Goal: Contribute content: Add original content to the website for others to see

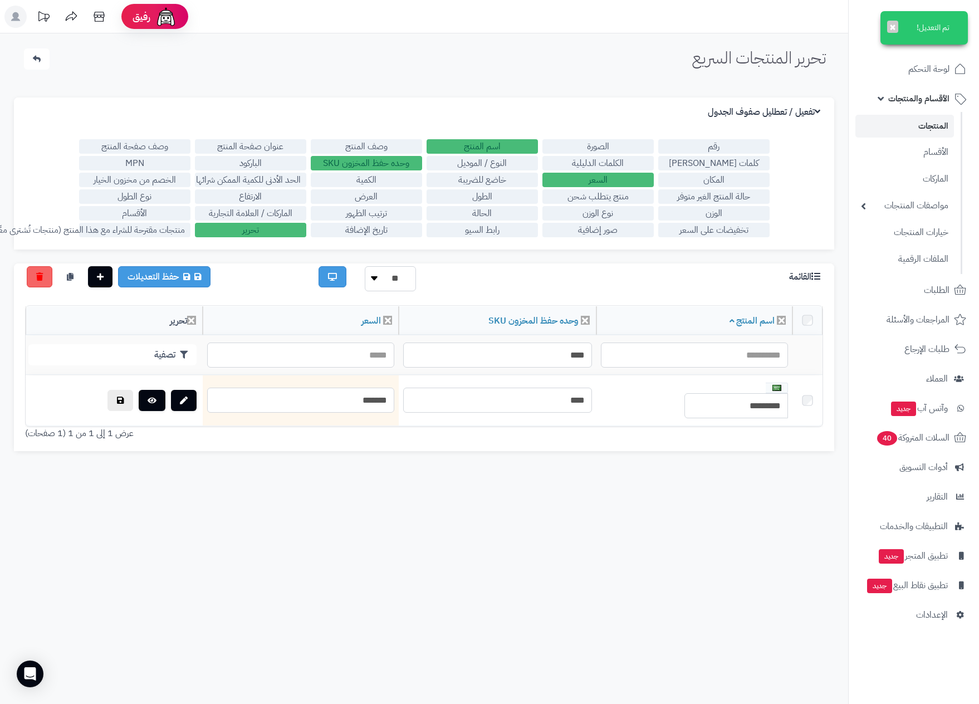
scroll to position [89, 0]
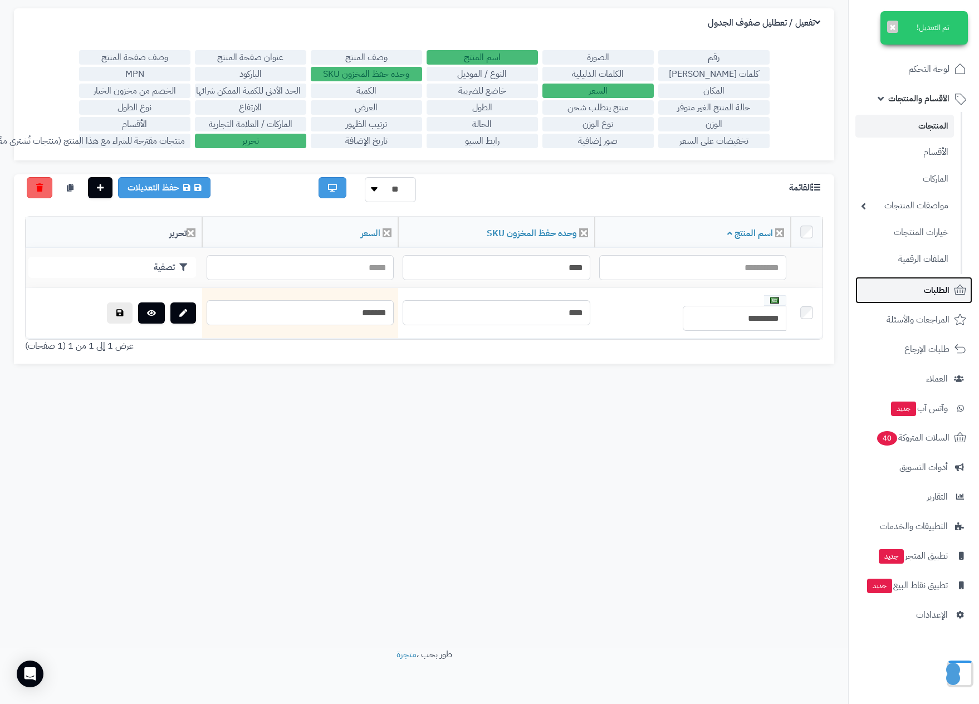
click at [930, 283] on span "الطلبات" at bounding box center [937, 290] width 26 height 16
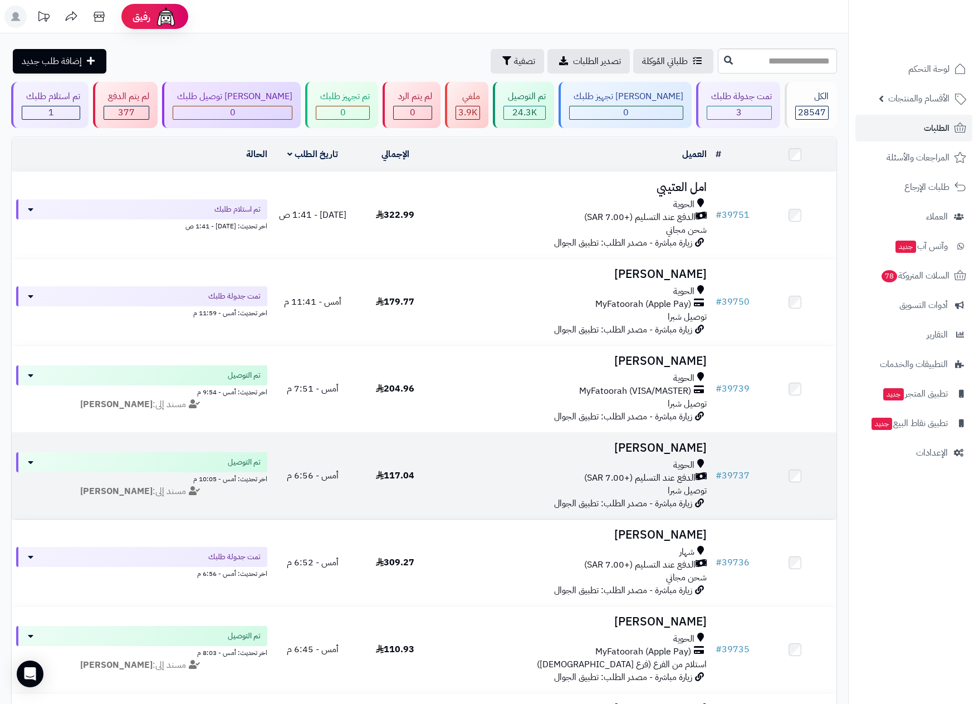
click at [587, 460] on div "الحوية" at bounding box center [574, 465] width 266 height 13
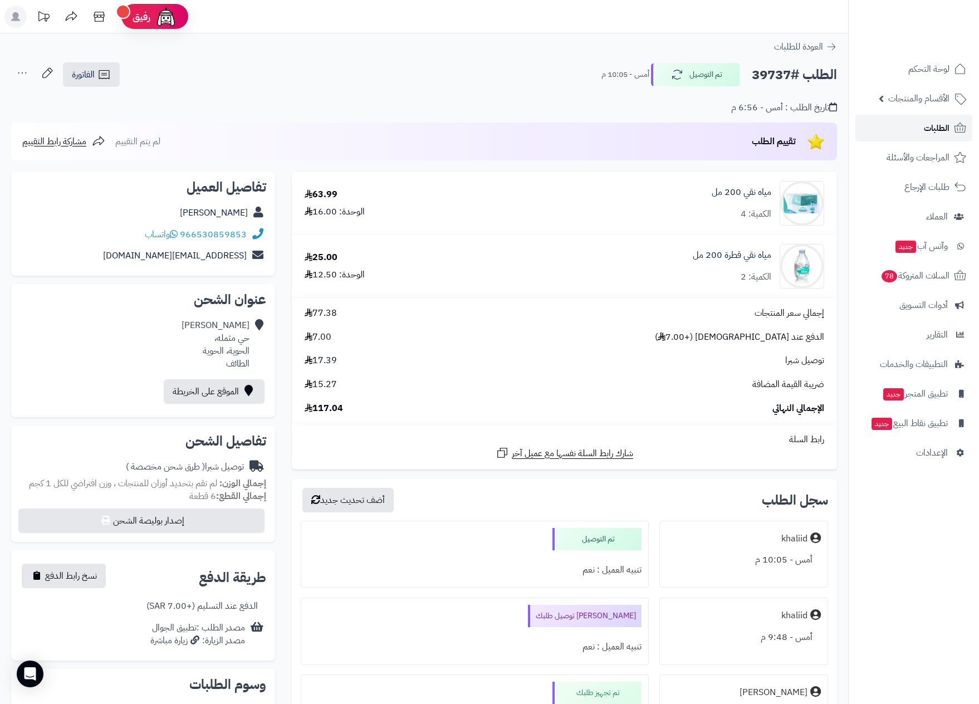
click at [939, 129] on span "الطلبات" at bounding box center [937, 128] width 26 height 16
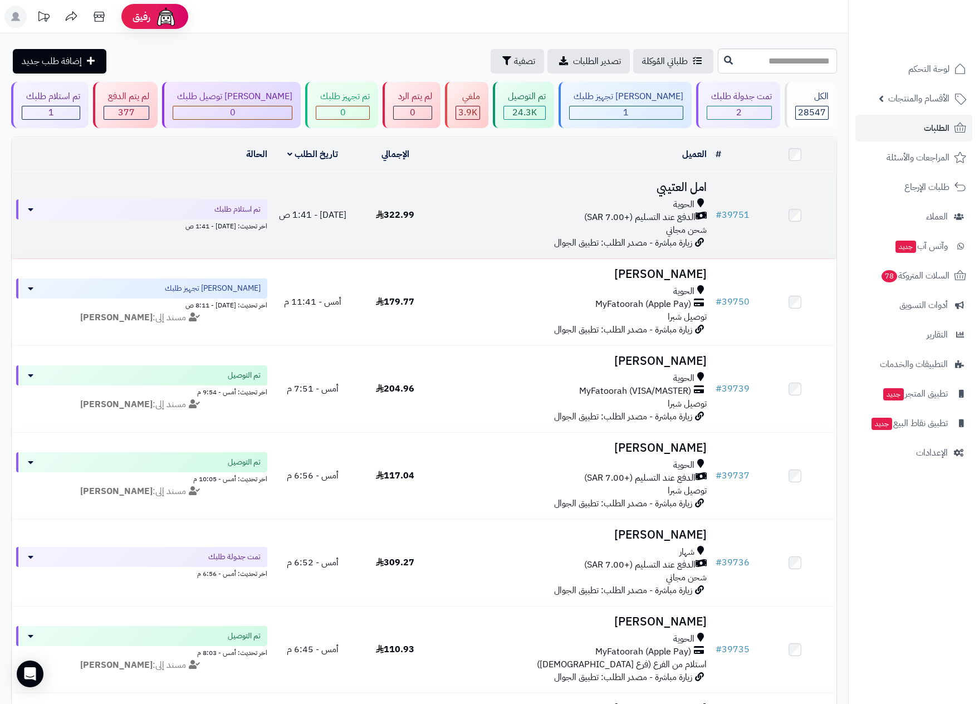
click at [624, 191] on h3 "امل العتيبي" at bounding box center [574, 187] width 266 height 13
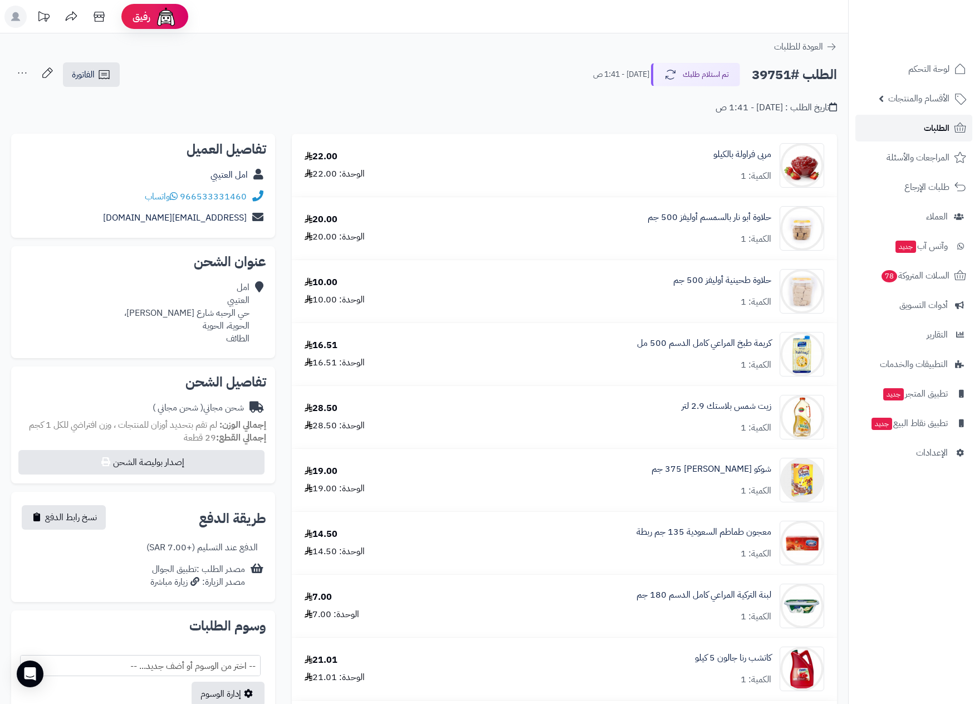
click at [933, 129] on span "الطلبات" at bounding box center [937, 128] width 26 height 16
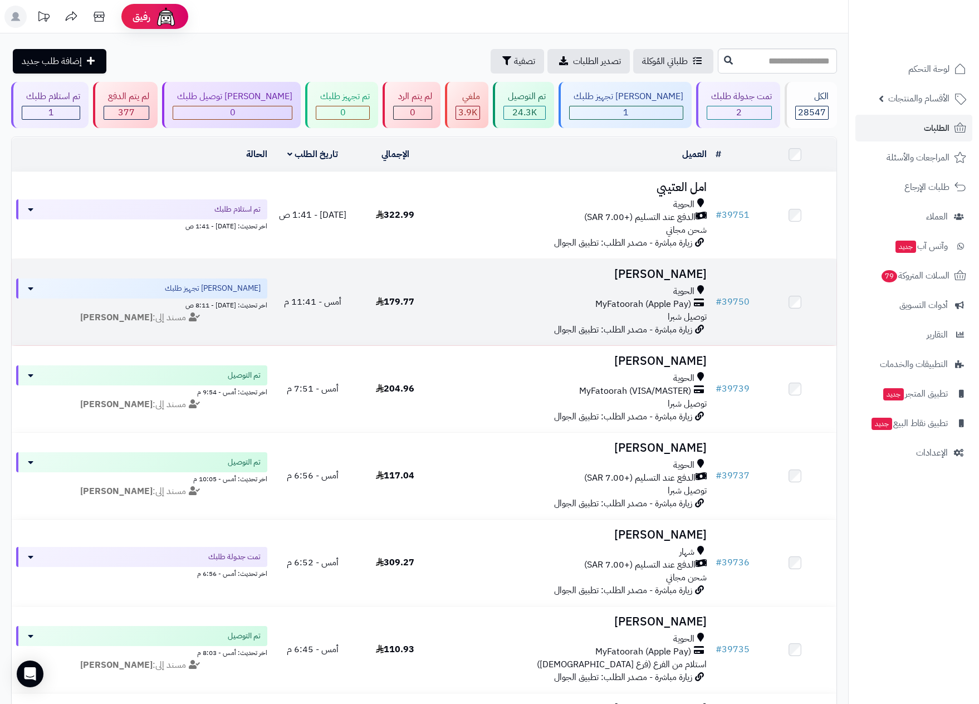
click at [643, 291] on div "الحوية" at bounding box center [574, 291] width 266 height 13
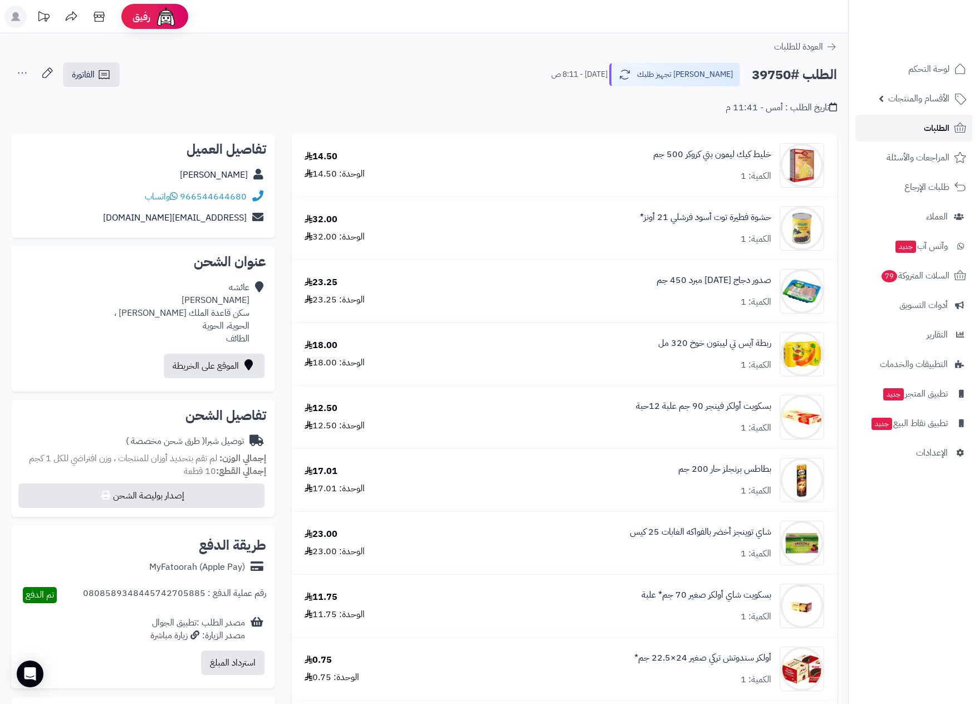
click at [938, 129] on span "الطلبات" at bounding box center [937, 128] width 26 height 16
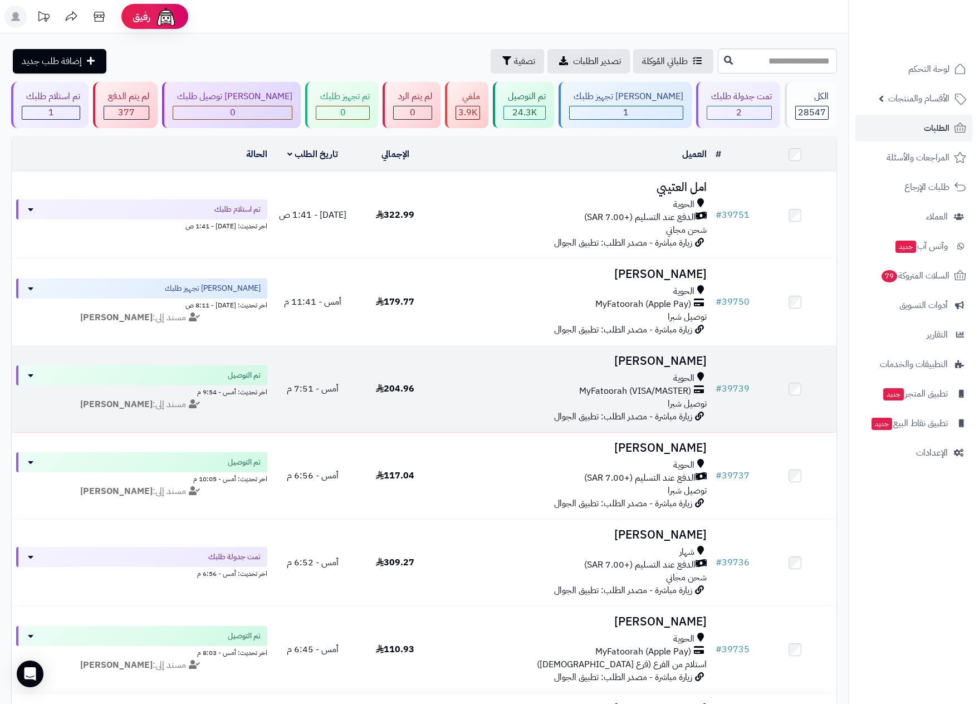
click at [641, 393] on span "MyFatoorah (VISA/MASTER)" at bounding box center [635, 391] width 112 height 13
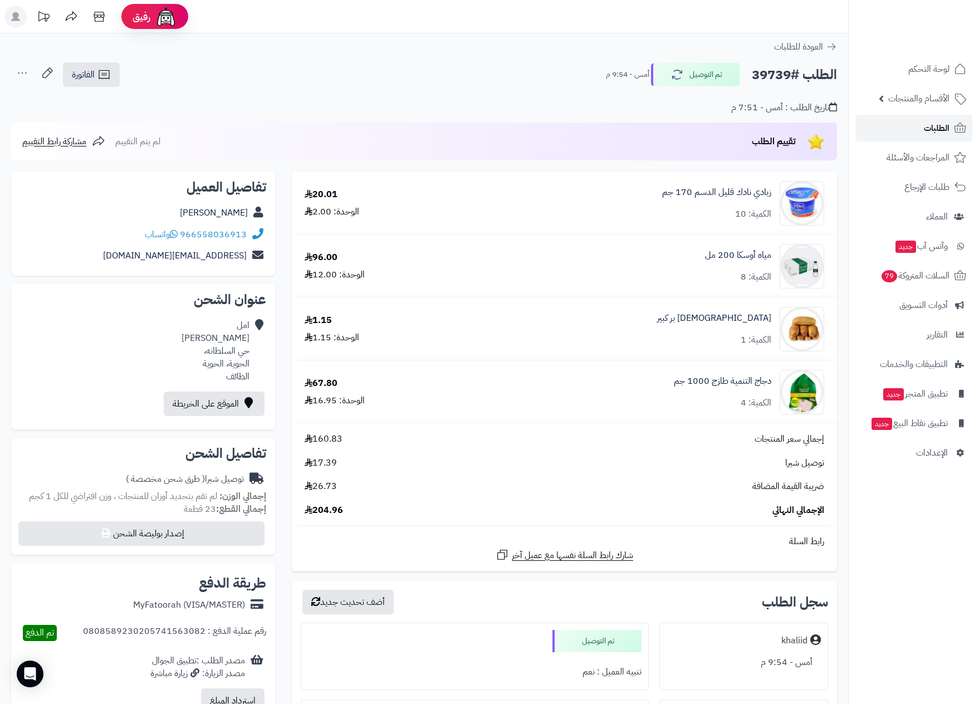
click at [943, 129] on span "الطلبات" at bounding box center [937, 128] width 26 height 16
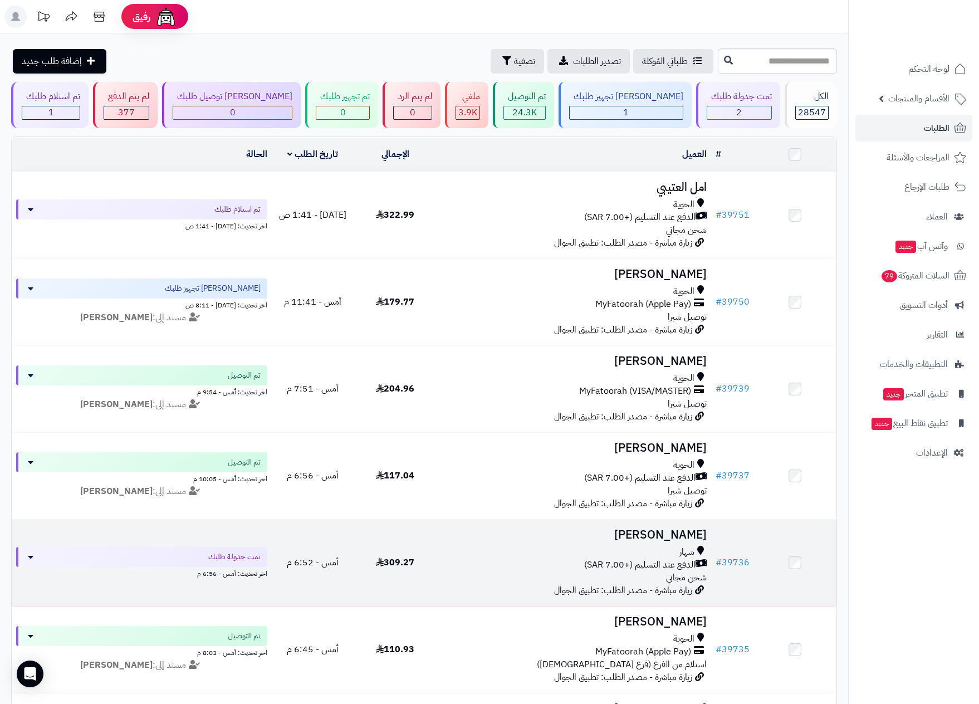
click at [662, 558] on span "الدفع عند التسليم (+7.00 SAR)" at bounding box center [639, 564] width 111 height 13
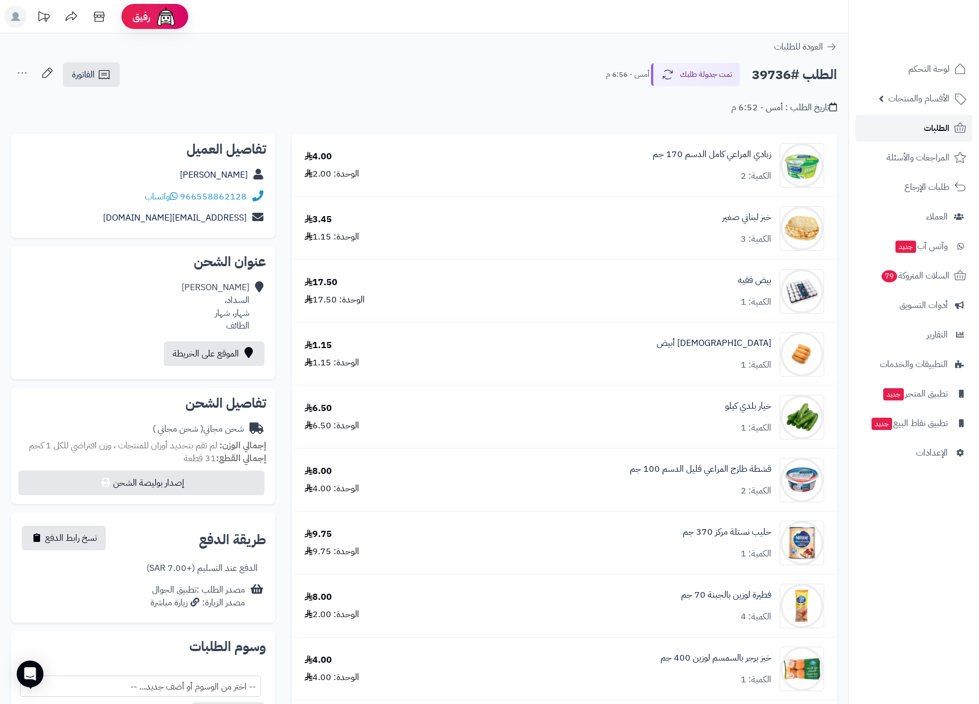
click at [947, 125] on span "الطلبات" at bounding box center [937, 128] width 26 height 16
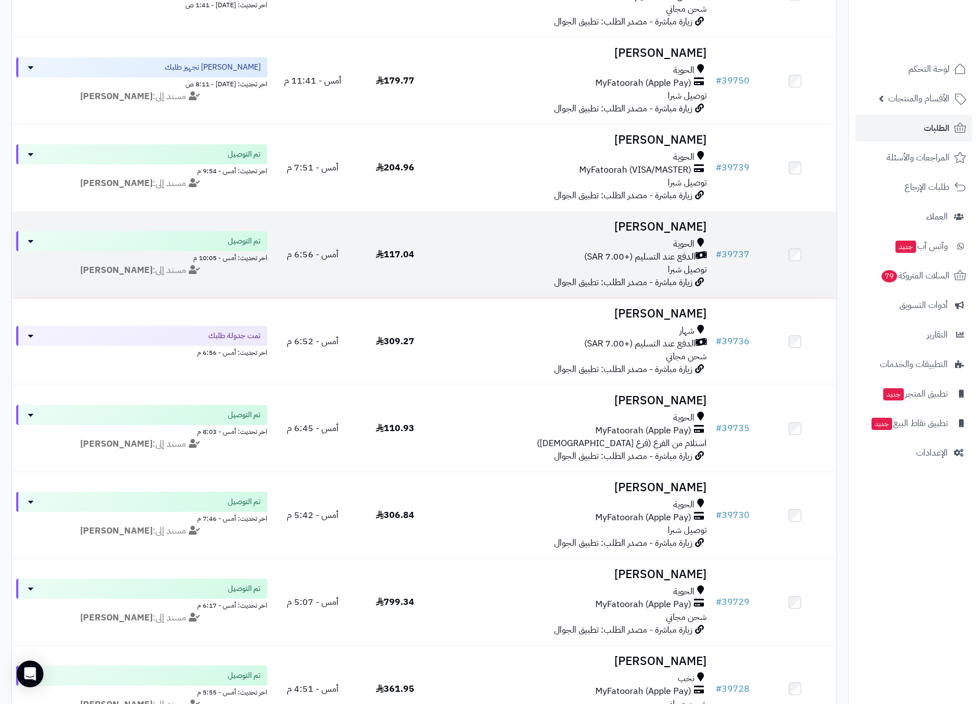
scroll to position [251, 0]
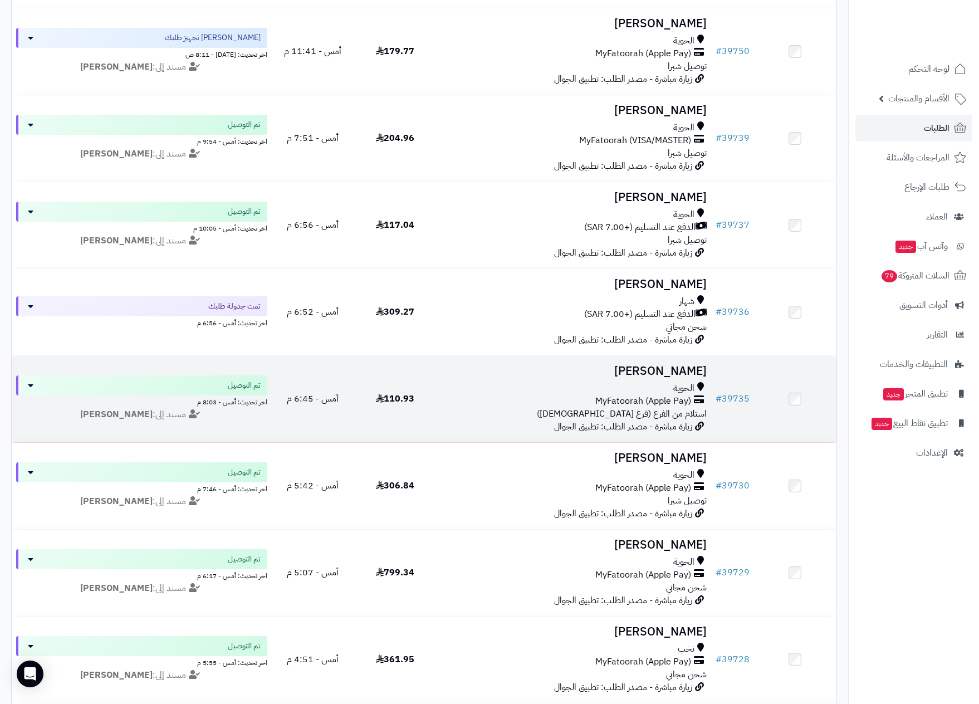
click at [647, 391] on div "الحوية" at bounding box center [574, 388] width 266 height 13
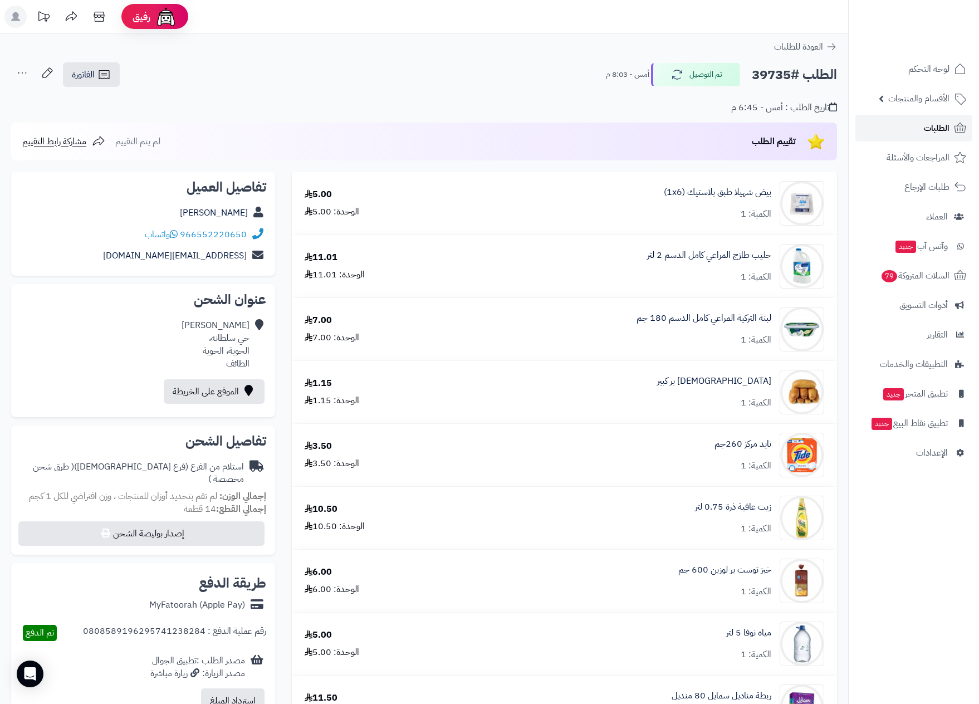
click at [935, 127] on span "الطلبات" at bounding box center [937, 128] width 26 height 16
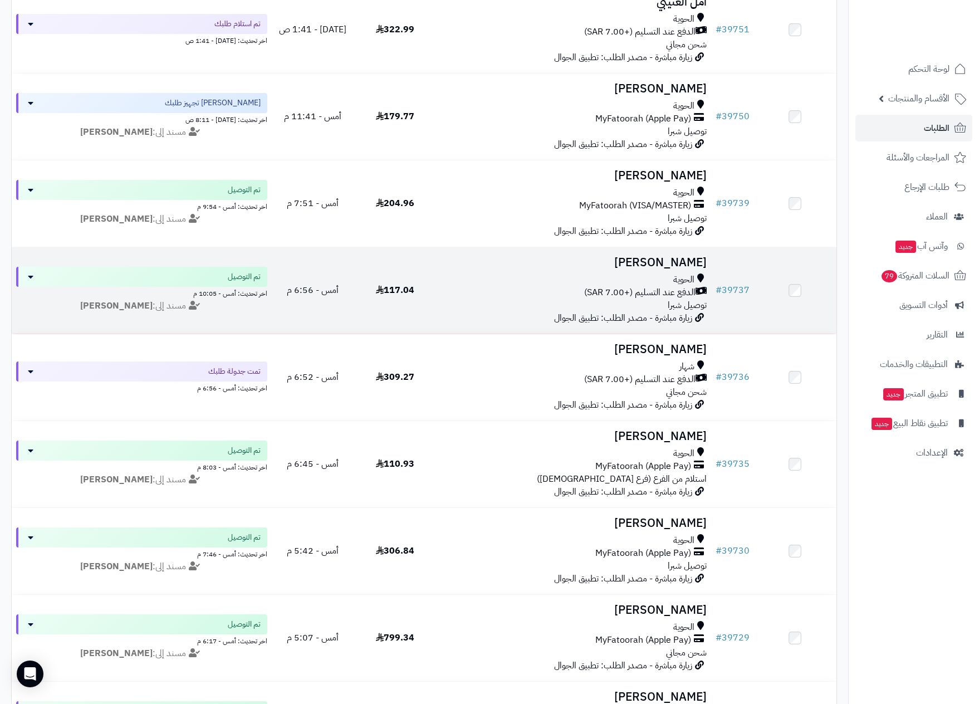
scroll to position [251, 0]
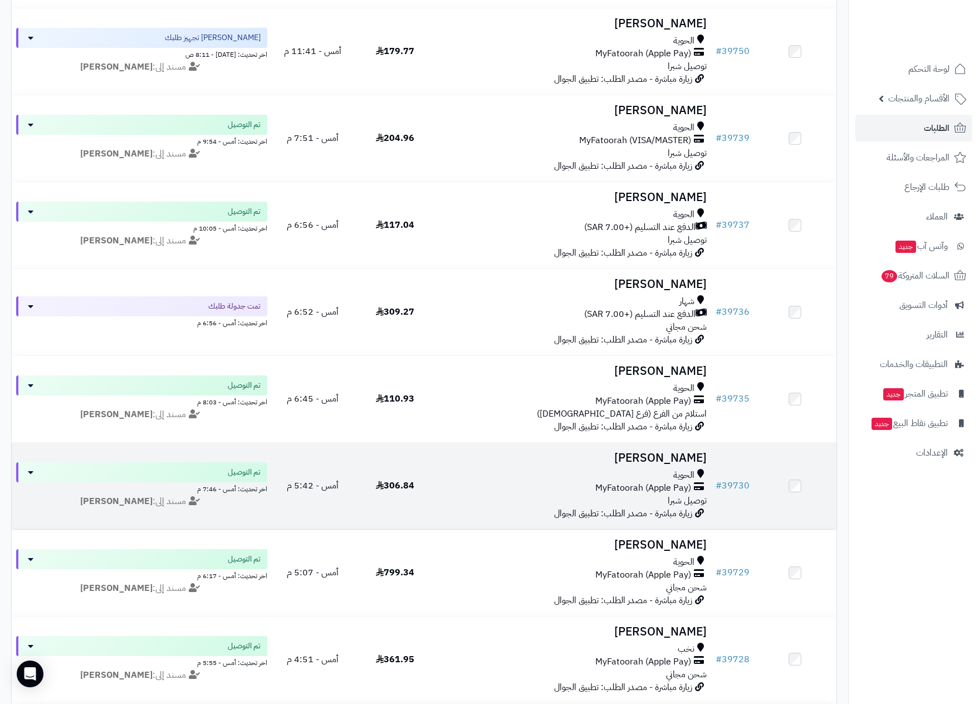
click at [659, 468] on td "مزنه الحربي الحوية MyFatoorah (Apple Pay) توصيل شبرا زيارة مباشرة - مصدر الطلب:…" at bounding box center [573, 486] width 274 height 86
click at [649, 487] on span "MyFatoorah (Apple Pay)" at bounding box center [643, 488] width 96 height 13
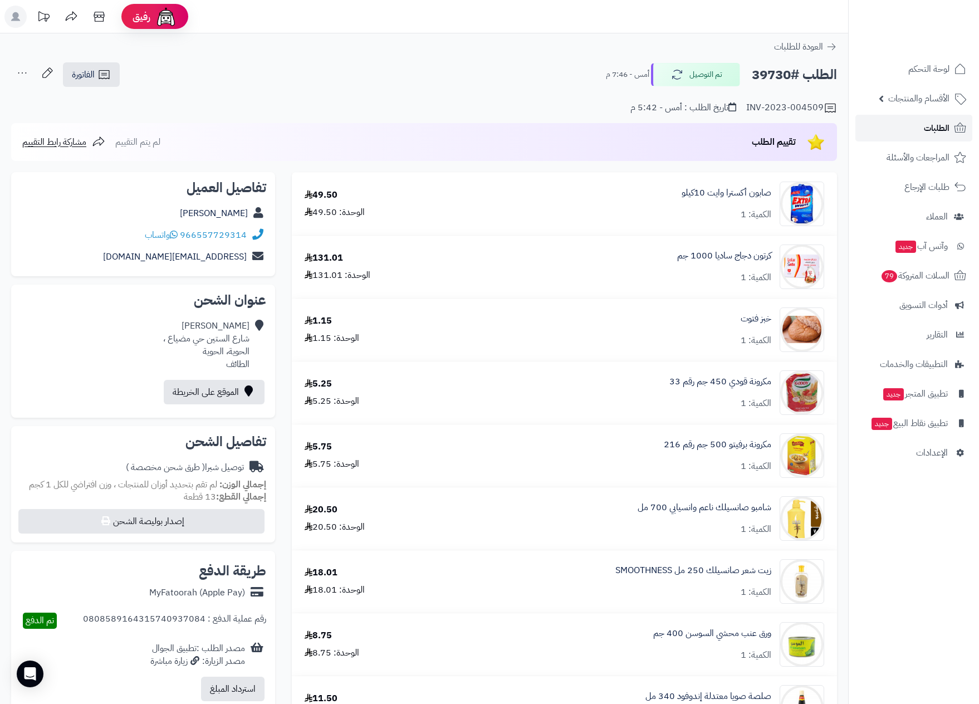
click at [922, 129] on link "الطلبات" at bounding box center [913, 128] width 117 height 27
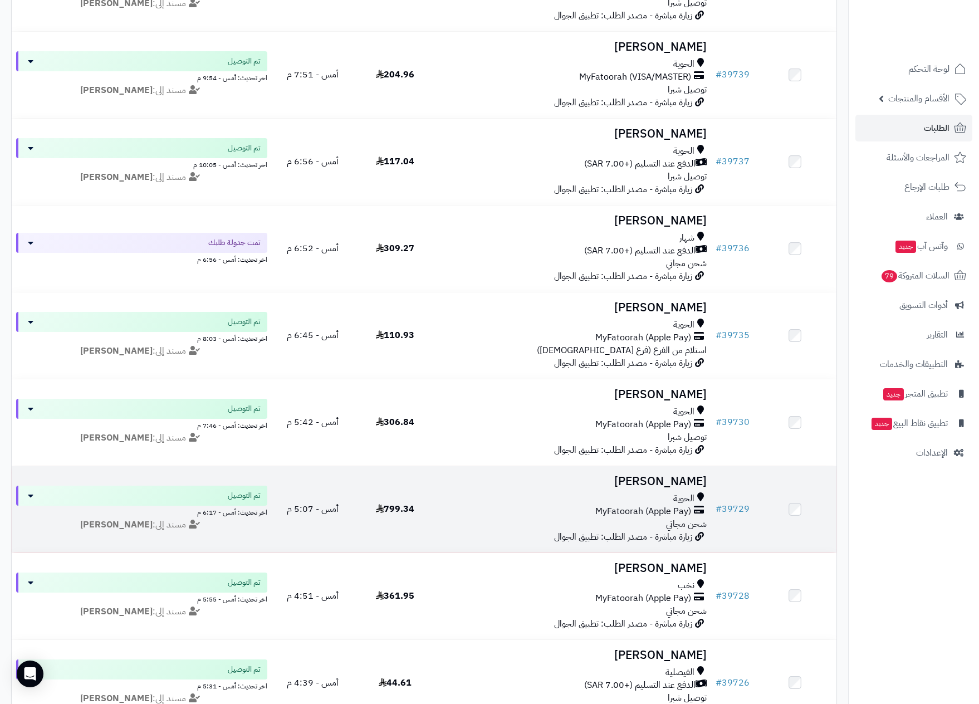
scroll to position [418, 0]
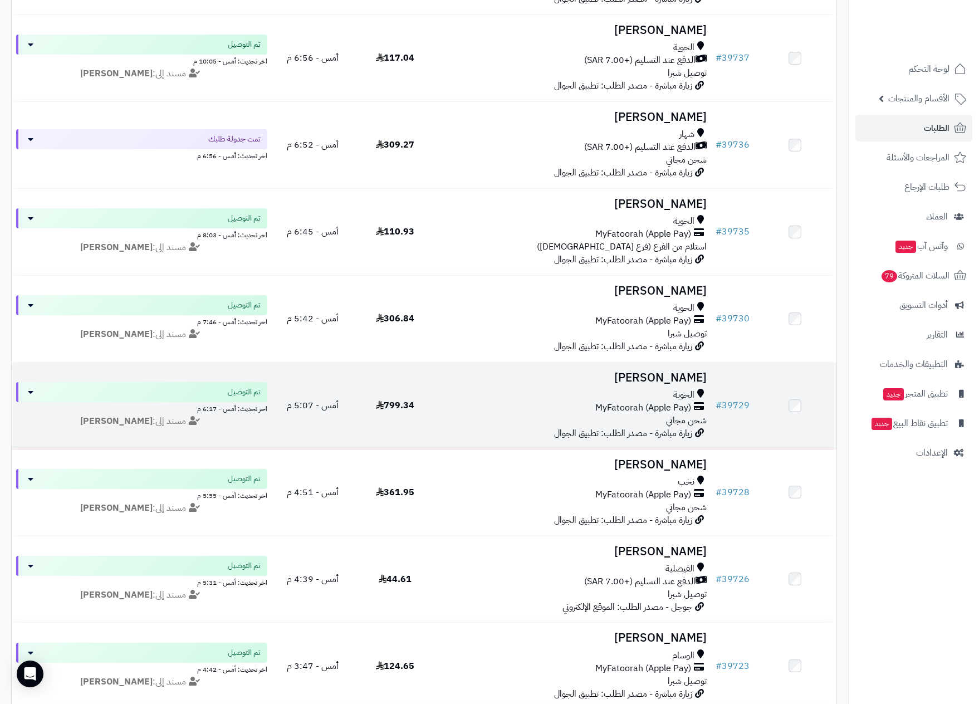
click at [641, 404] on span "MyFatoorah (Apple Pay)" at bounding box center [643, 407] width 96 height 13
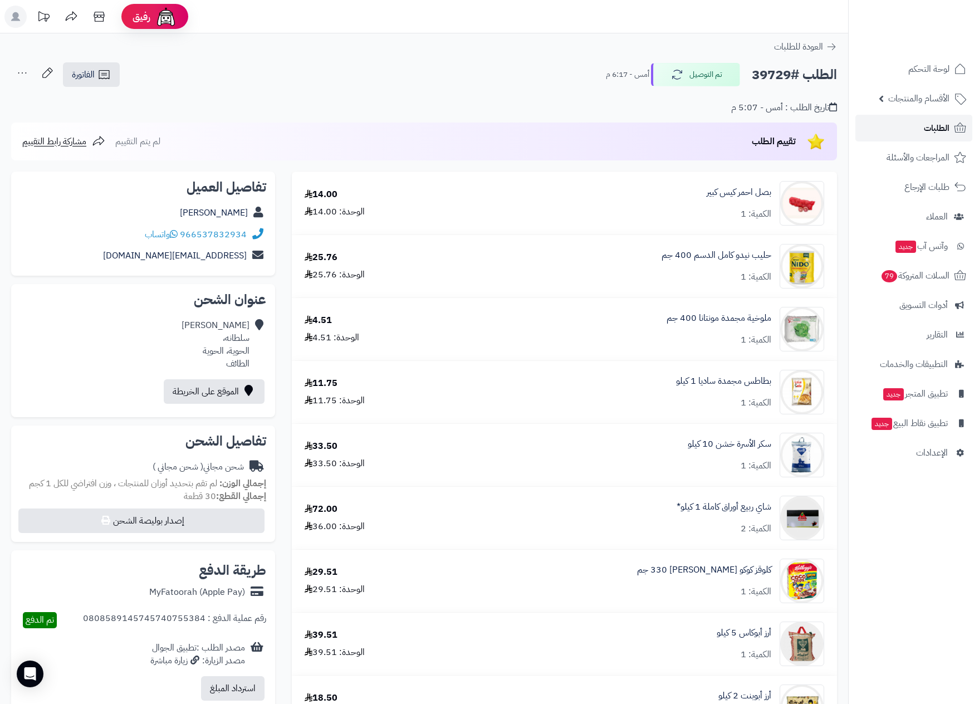
click at [940, 127] on span "الطلبات" at bounding box center [937, 128] width 26 height 16
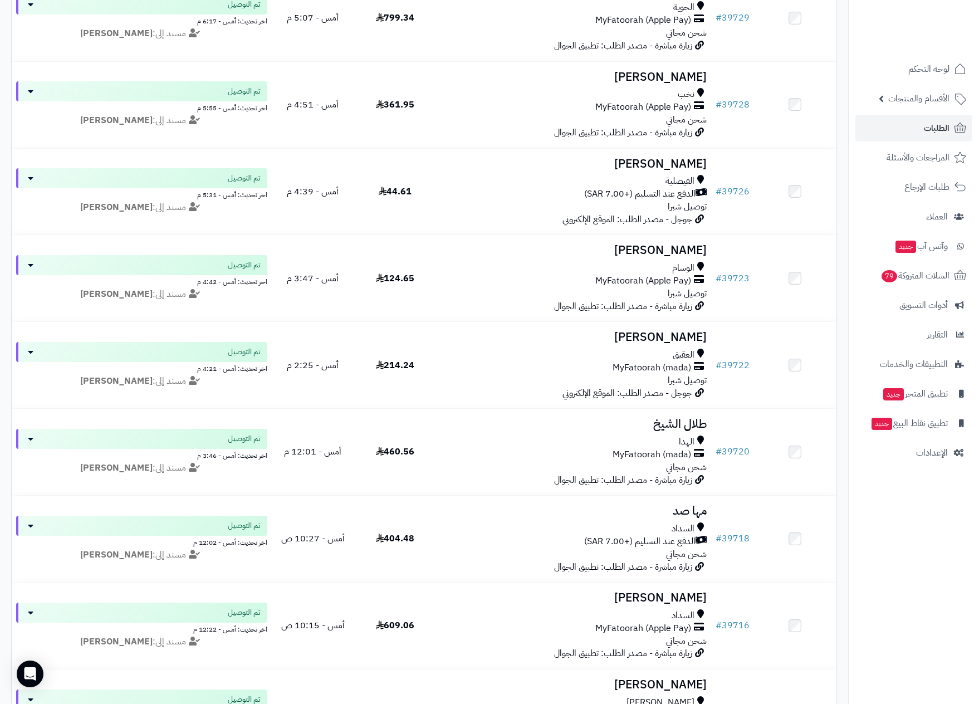
scroll to position [835, 0]
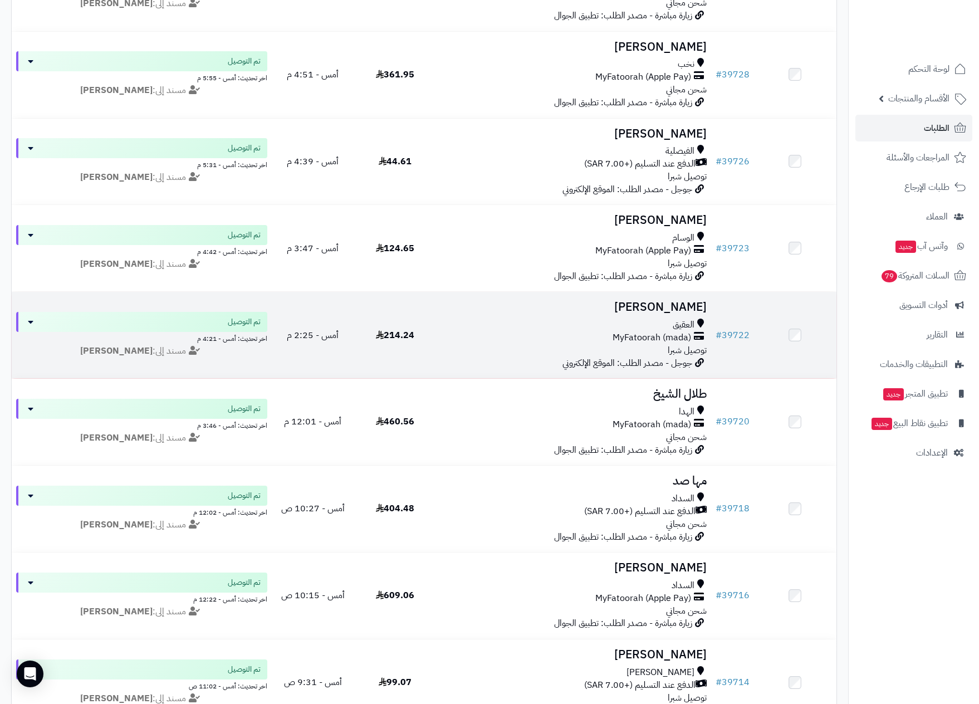
click at [649, 326] on div "العقيق" at bounding box center [574, 324] width 266 height 13
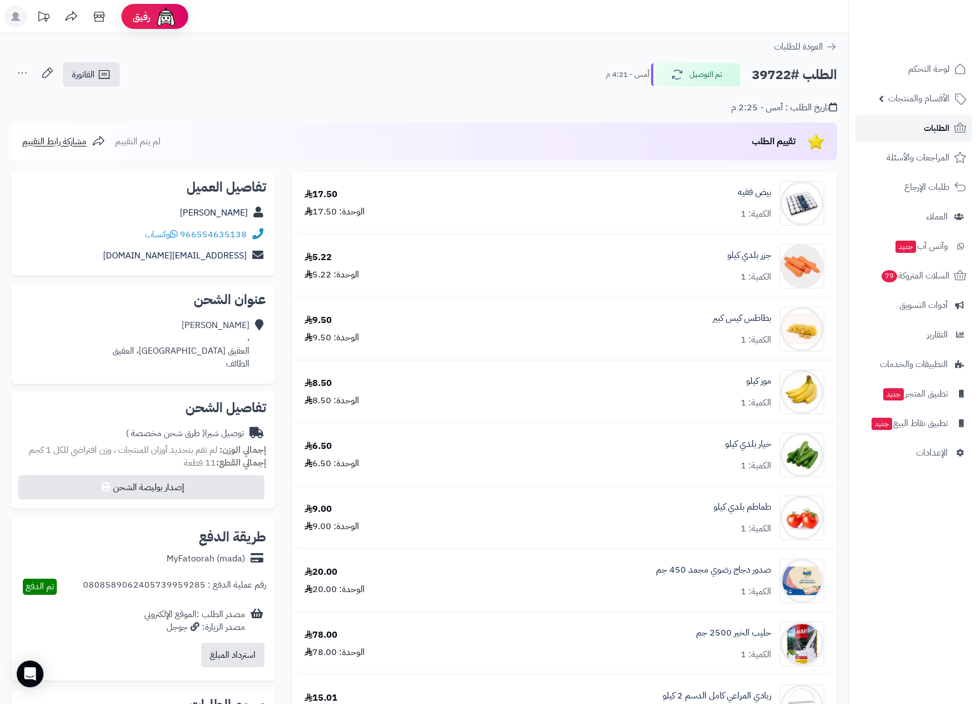
click at [933, 122] on span "الطلبات" at bounding box center [937, 128] width 26 height 16
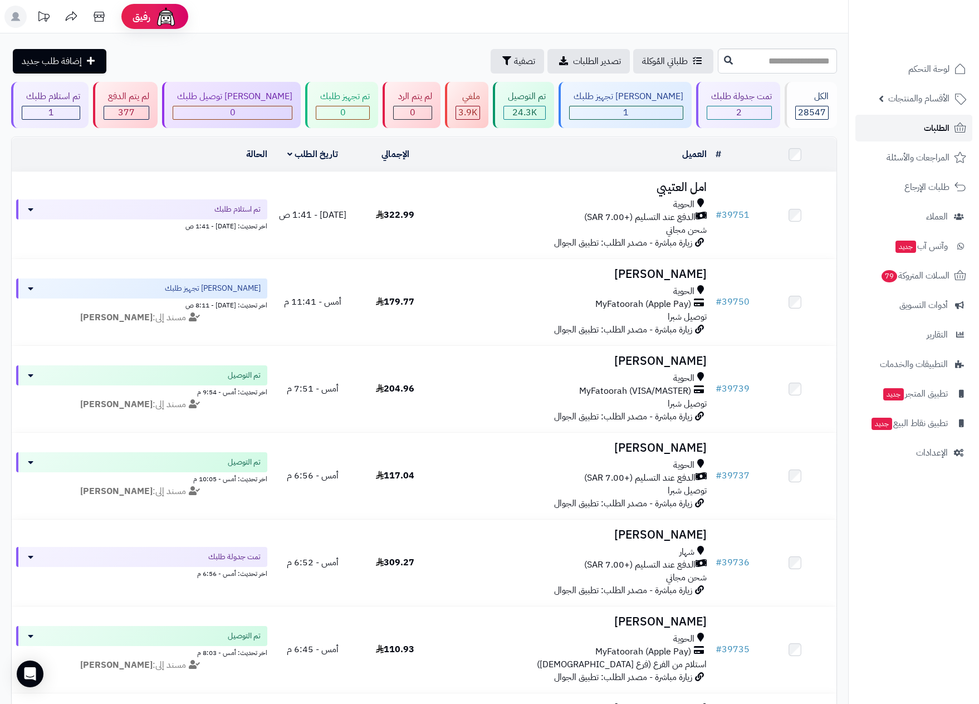
click at [937, 121] on span "الطلبات" at bounding box center [937, 128] width 26 height 16
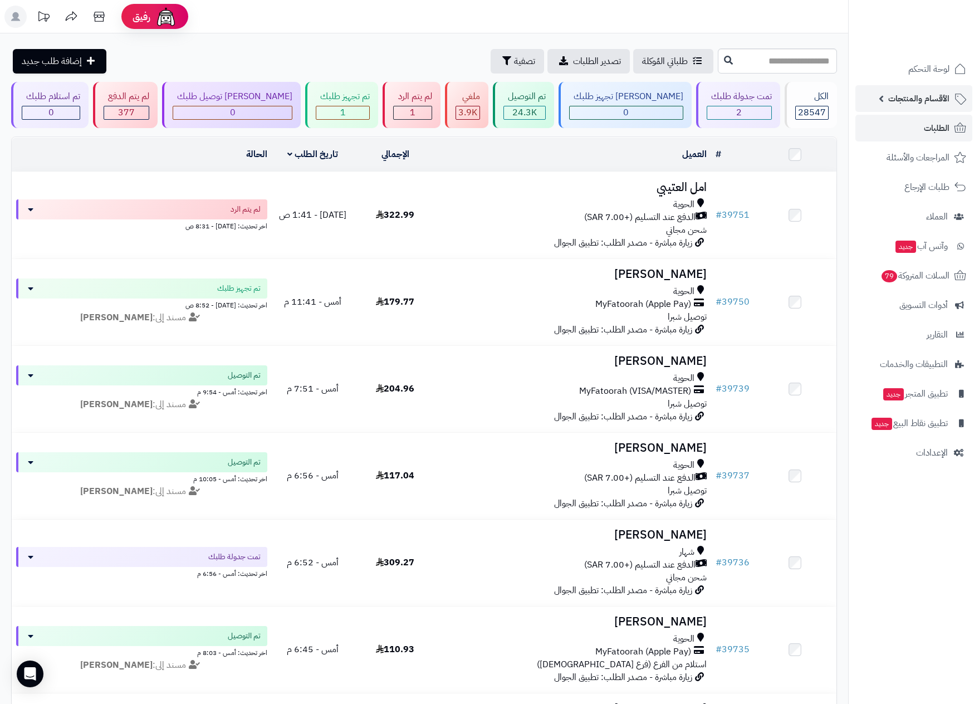
click at [929, 97] on span "الأقسام والمنتجات" at bounding box center [918, 99] width 61 height 16
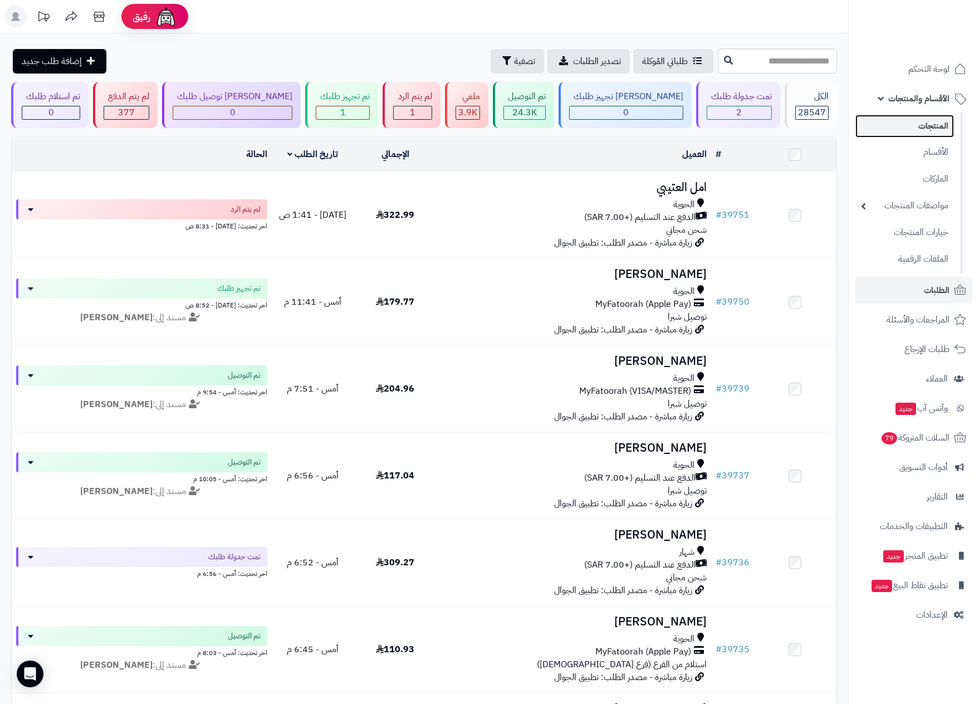
click at [927, 119] on link "المنتجات" at bounding box center [904, 126] width 99 height 23
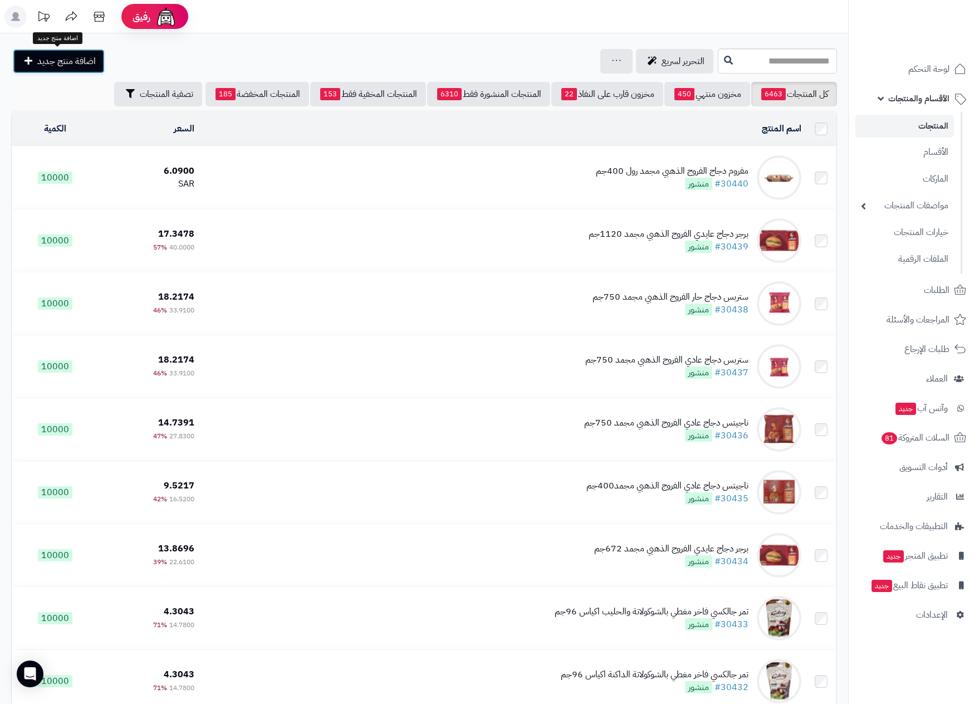
click at [80, 53] on link "اضافة منتج جديد" at bounding box center [59, 61] width 92 height 24
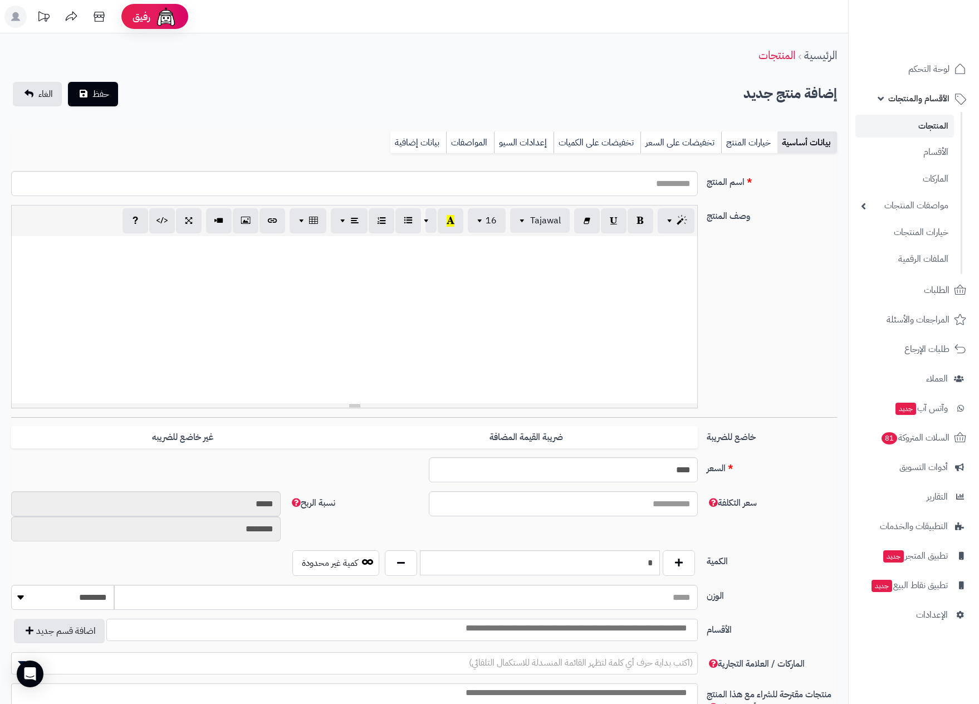
select select
click at [745, 141] on link "خيارات المنتج" at bounding box center [749, 142] width 56 height 22
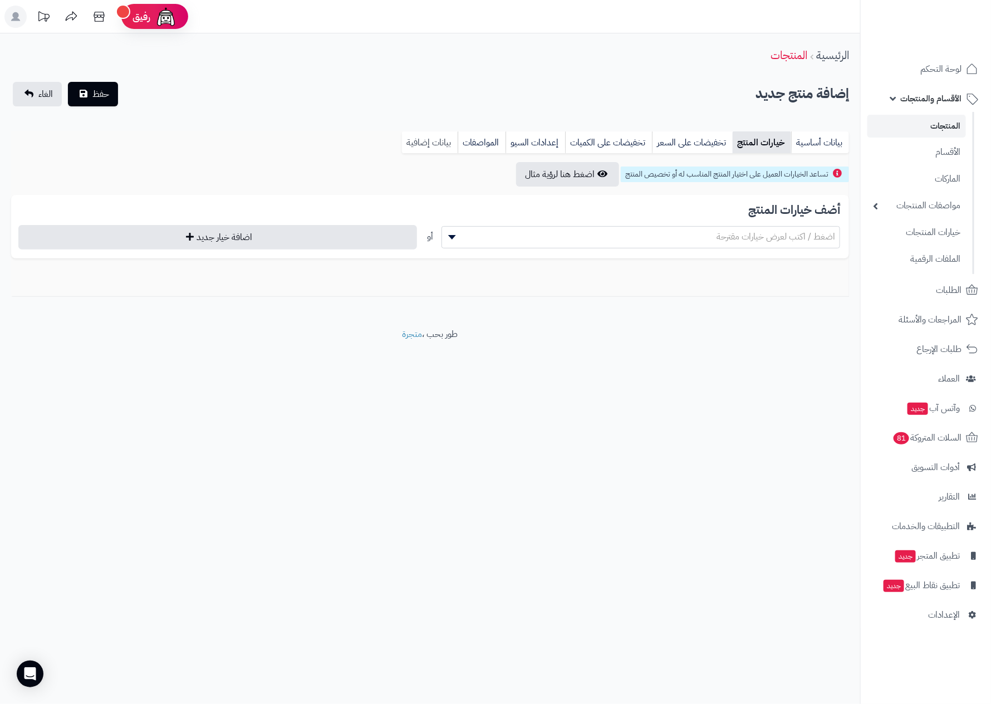
click at [455, 135] on link "بيانات إضافية" at bounding box center [430, 142] width 56 height 22
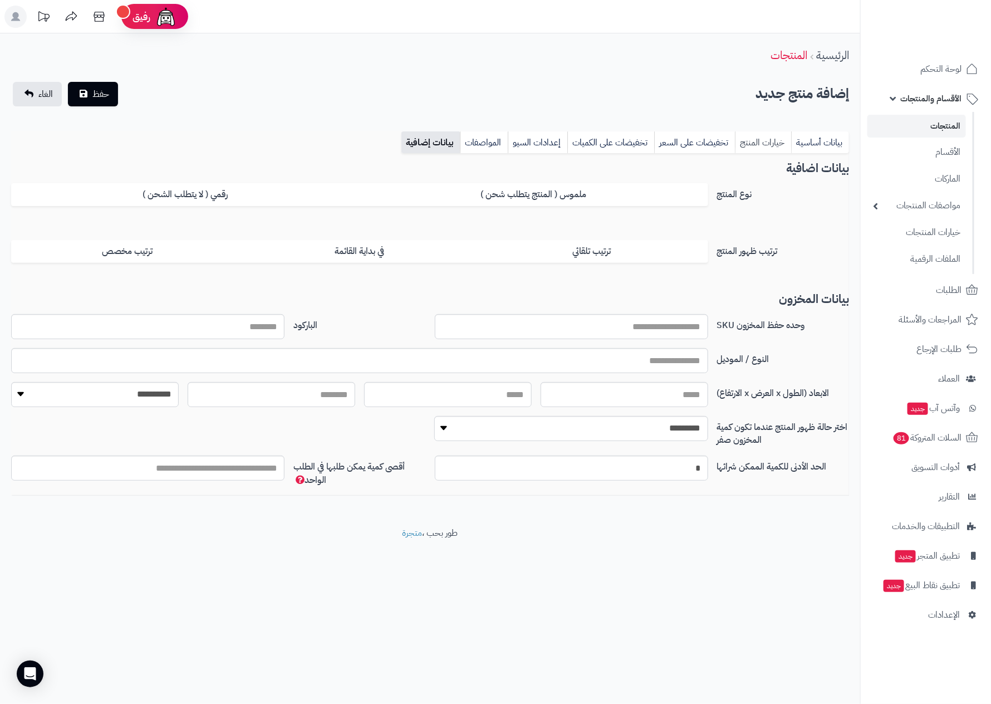
click at [755, 138] on link "خيارات المنتج" at bounding box center [763, 142] width 56 height 22
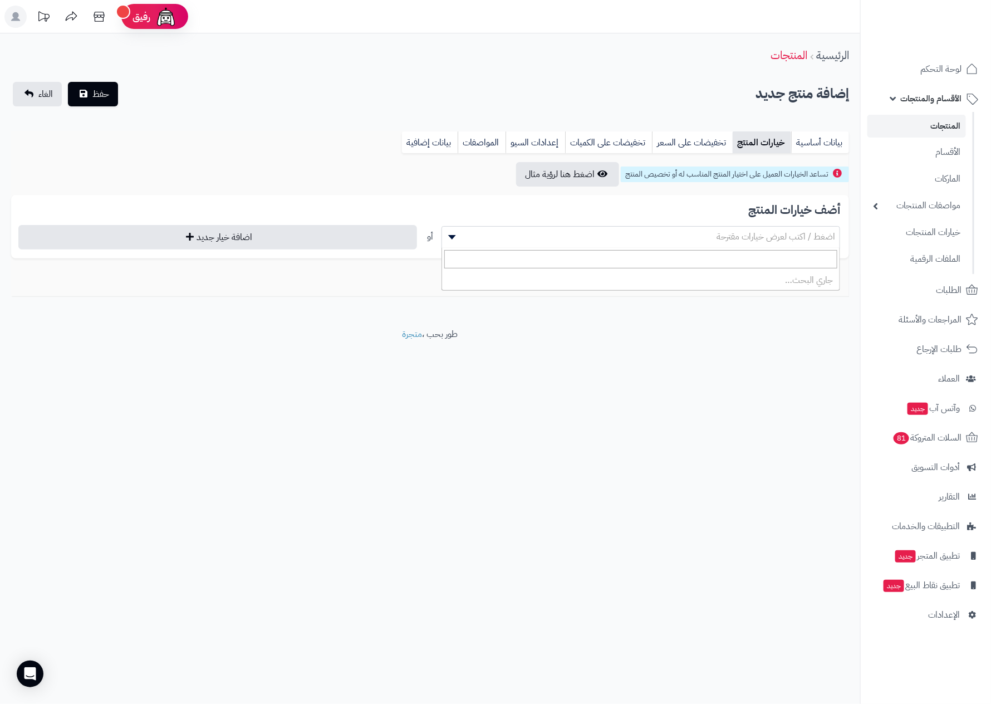
click at [543, 246] on span "اضغط / اكتب لعرض خيارات مقترحة" at bounding box center [640, 237] width 399 height 22
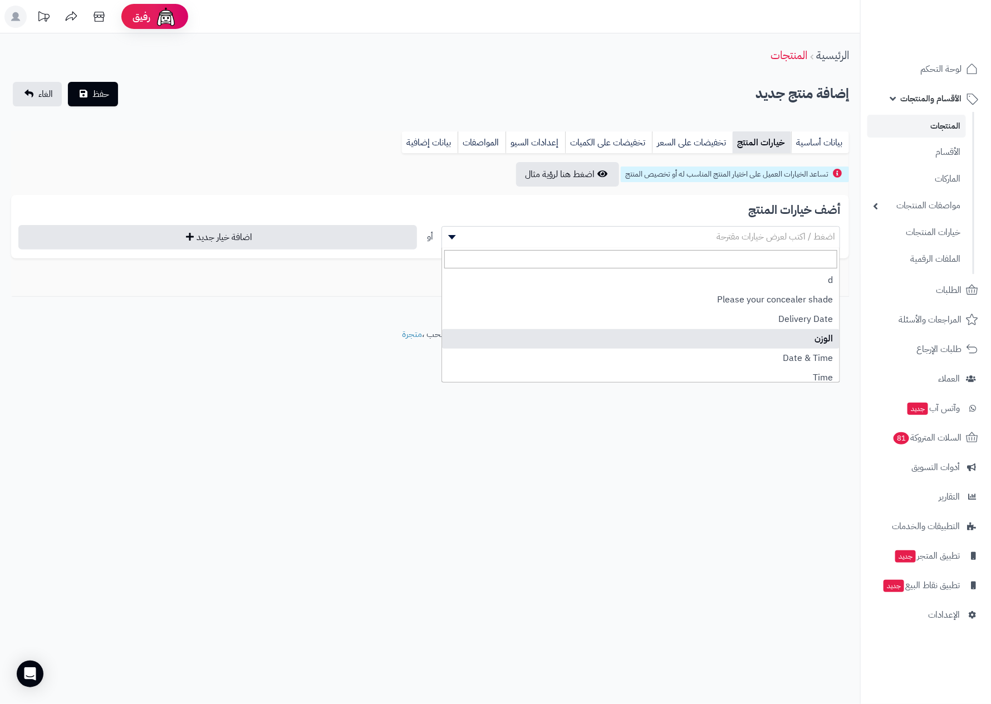
select select "**"
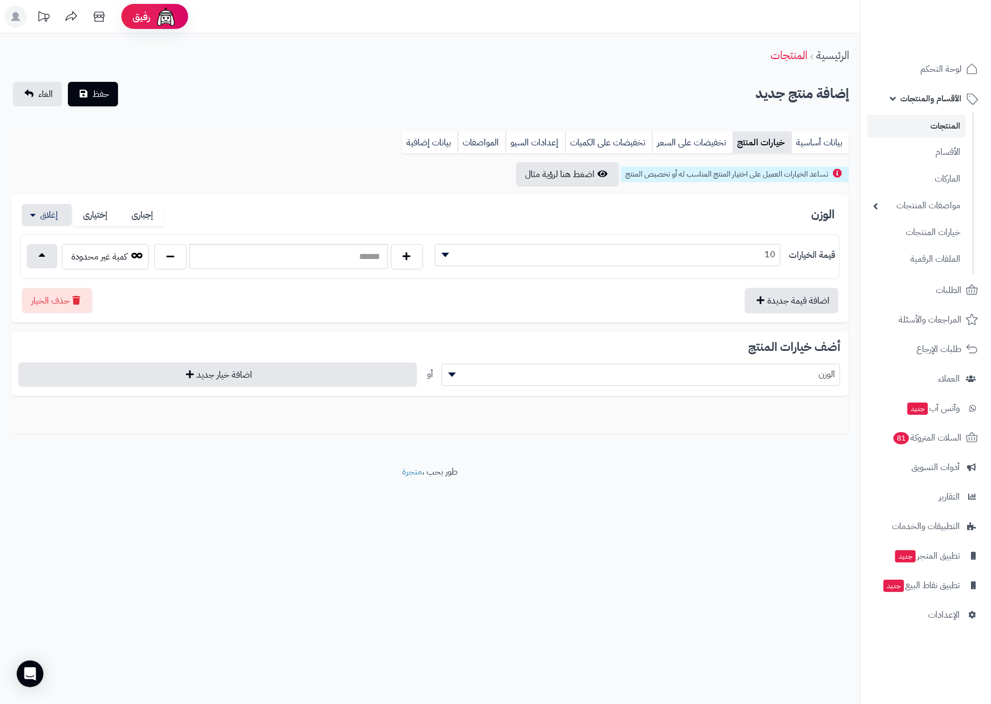
click at [727, 251] on span "10" at bounding box center [607, 254] width 345 height 17
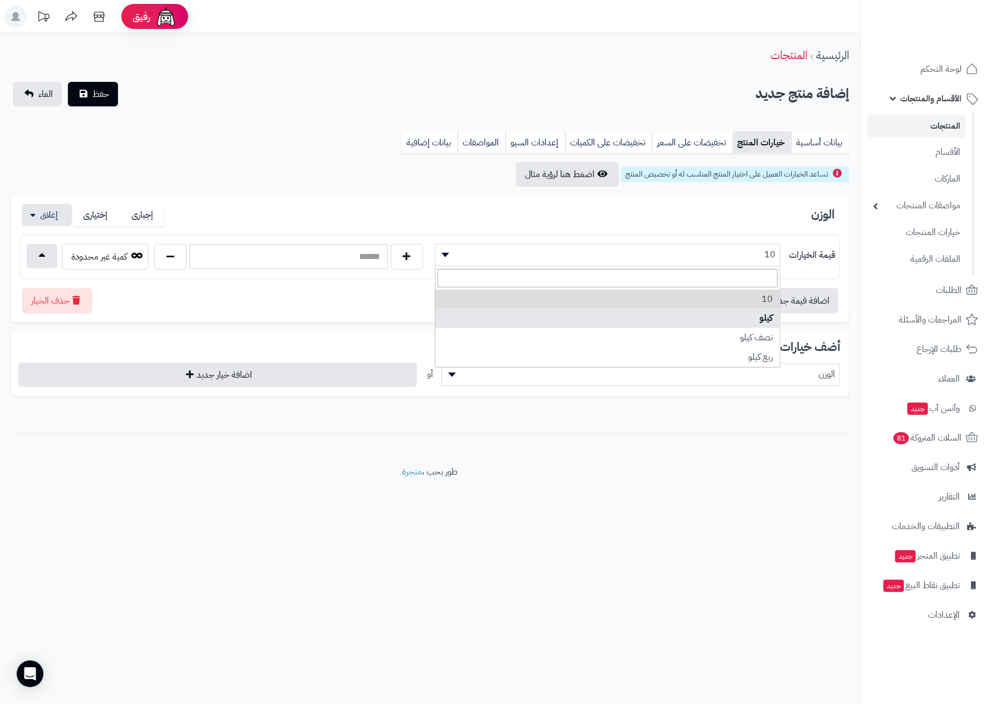
select select "**"
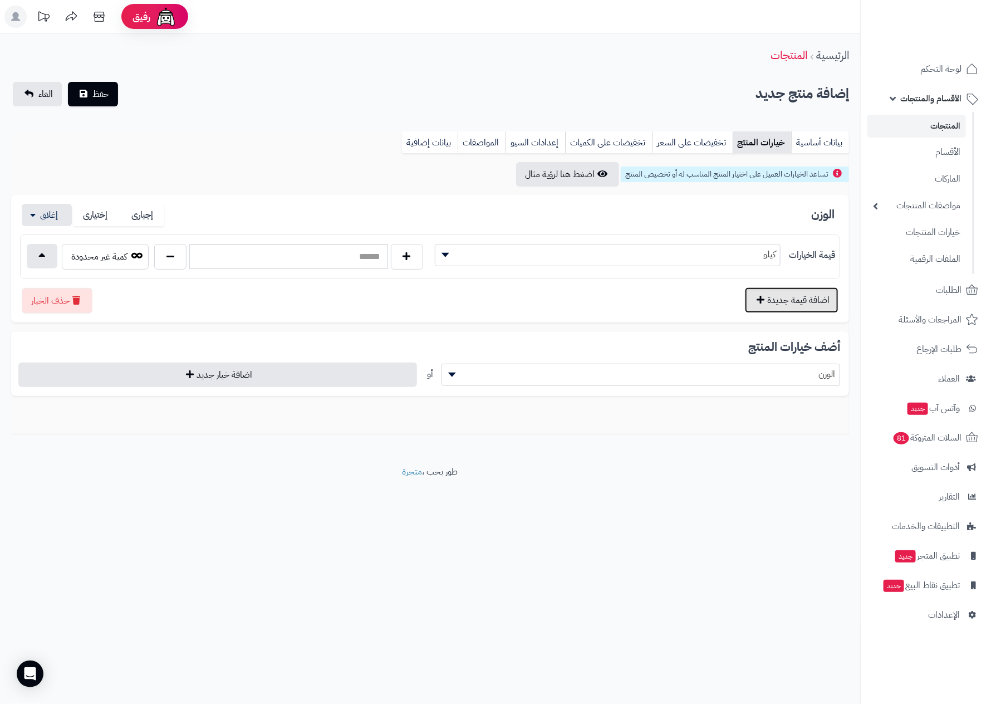
click at [807, 310] on button "اضافة قيمة جديدة" at bounding box center [792, 300] width 94 height 26
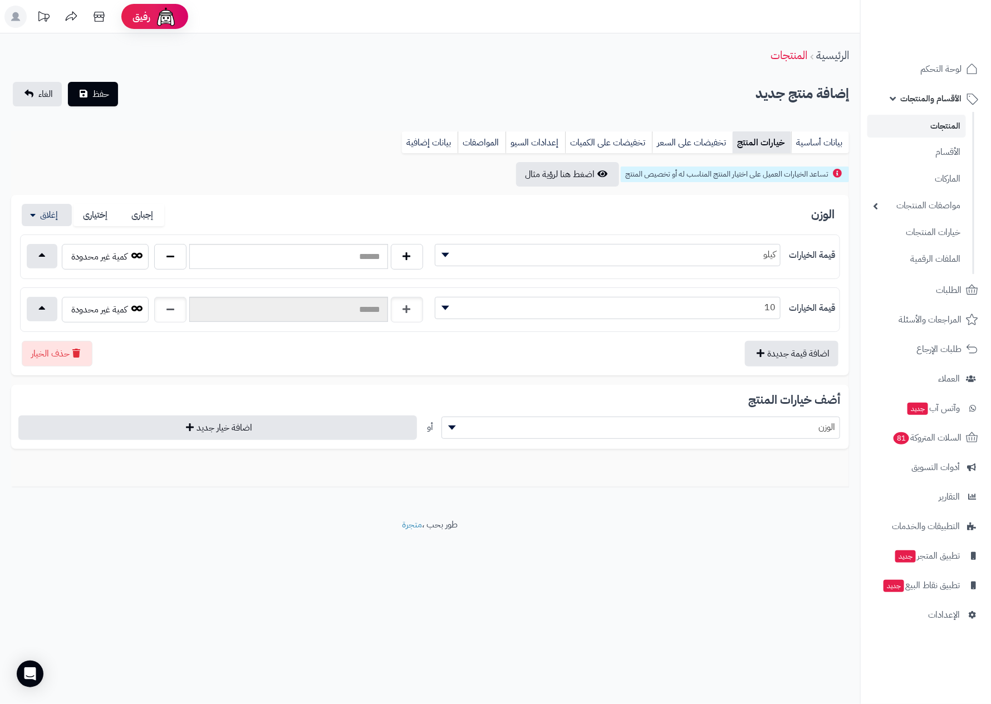
click at [750, 311] on span "10" at bounding box center [607, 307] width 345 height 17
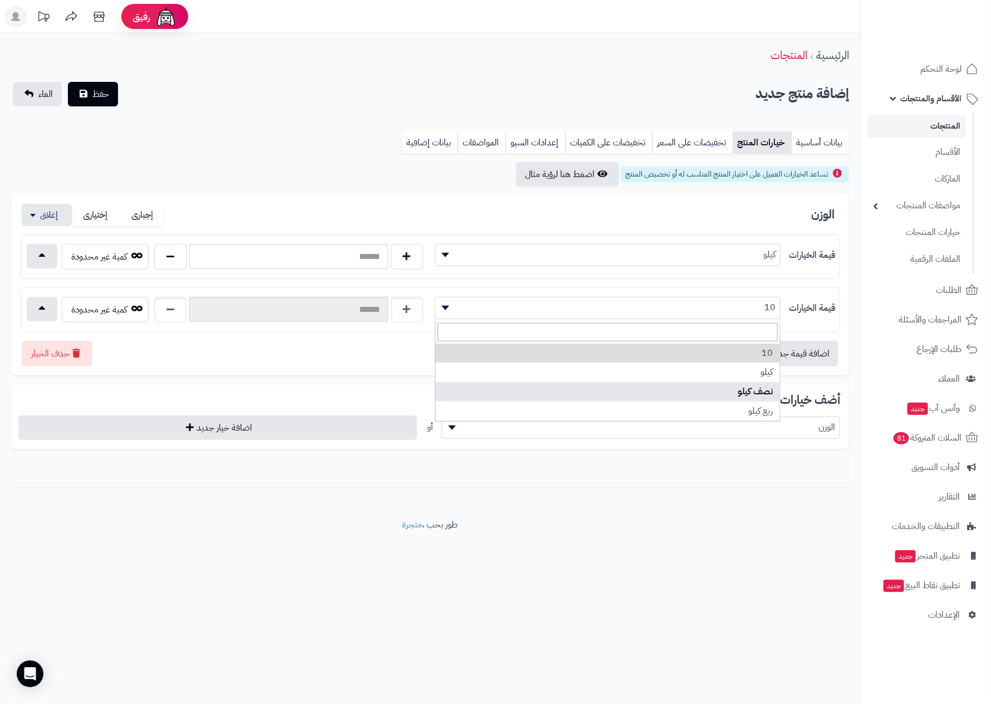
select select "**"
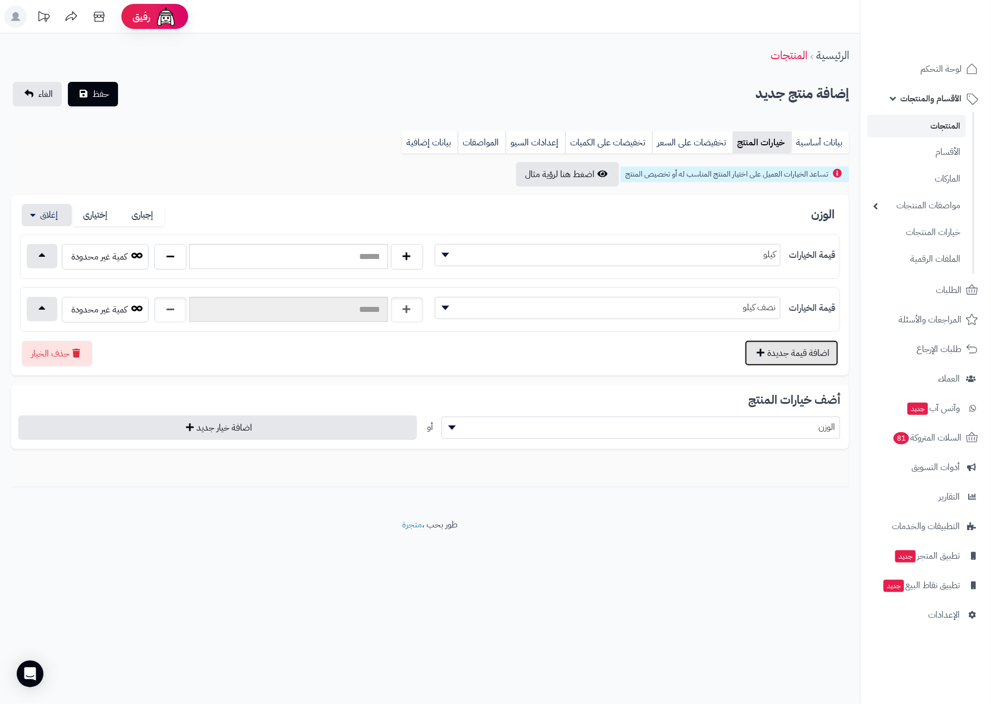
click at [792, 357] on button "اضافة قيمة جديدة" at bounding box center [792, 353] width 94 height 26
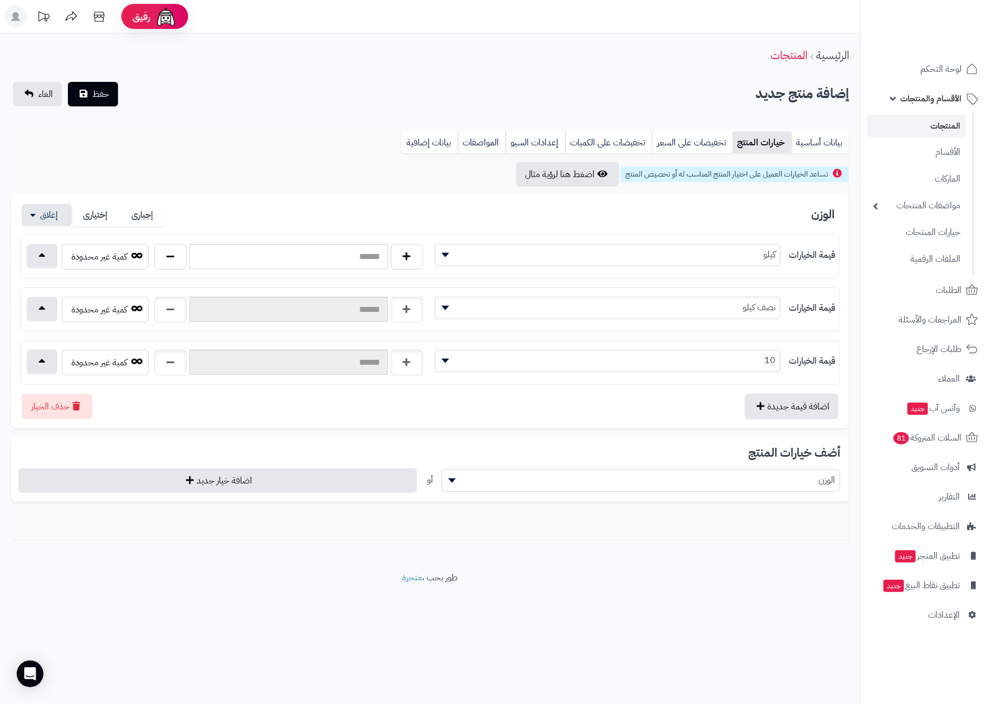
click at [782, 365] on div "قيمة الخيارات ** **** ******** ******** 10" at bounding box center [635, 363] width 410 height 27
click at [765, 363] on span "10" at bounding box center [607, 360] width 345 height 17
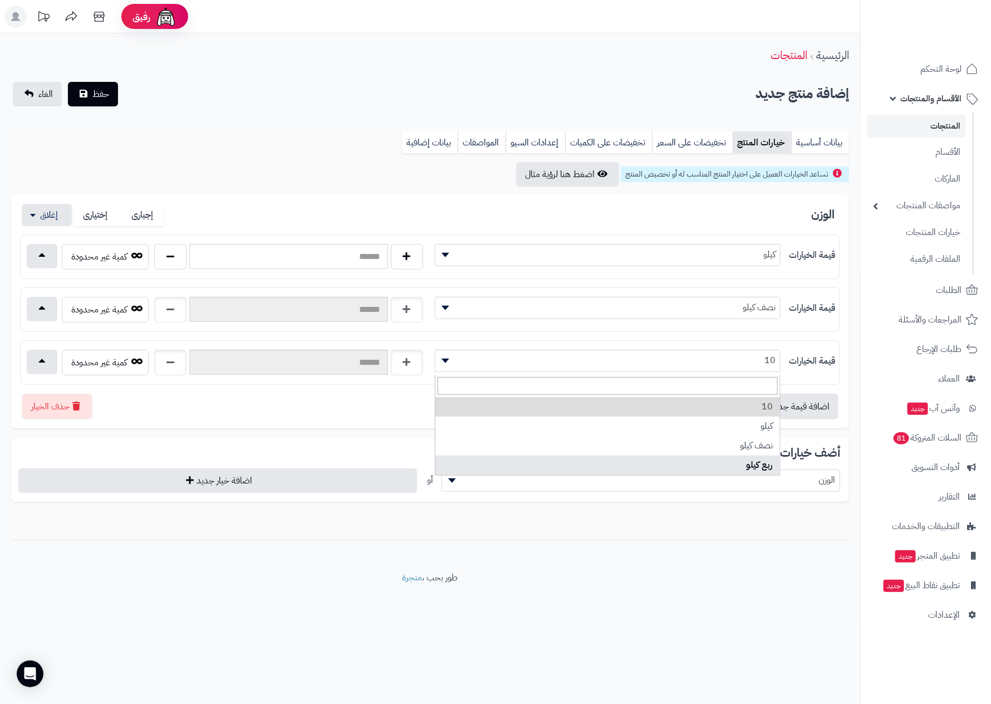
select select "**"
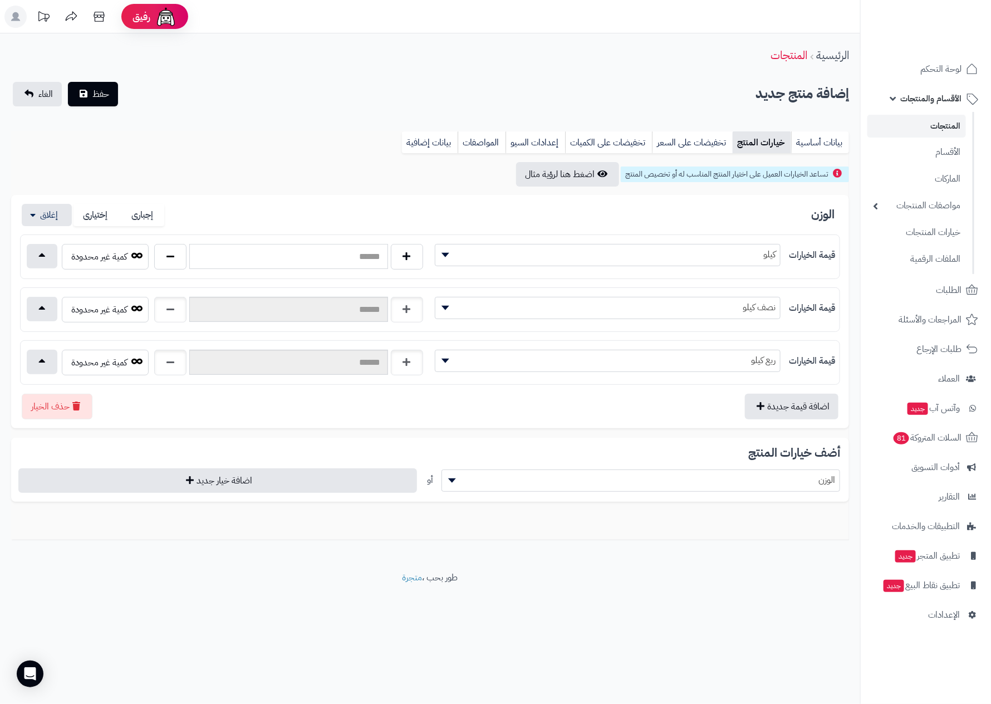
click at [328, 263] on input "text" at bounding box center [288, 256] width 198 height 25
click at [334, 259] on input "text" at bounding box center [288, 256] width 198 height 25
click at [32, 313] on button "button" at bounding box center [42, 308] width 31 height 24
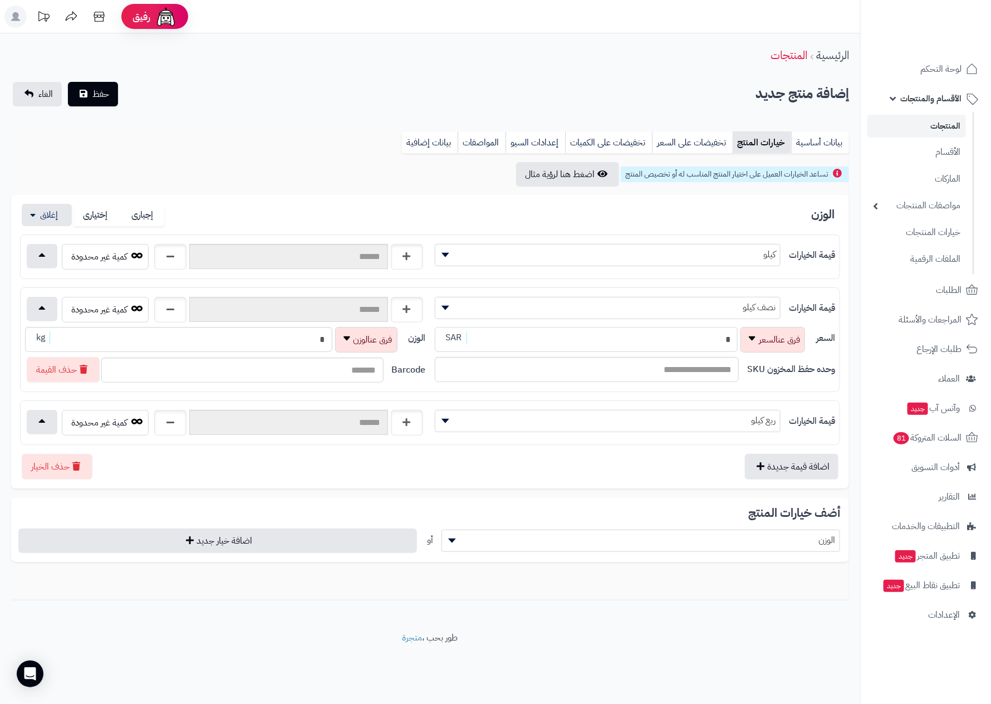
click at [682, 348] on input "*" at bounding box center [586, 339] width 303 height 25
type input "**"
click at [27, 105] on link "الغاء" at bounding box center [37, 94] width 49 height 24
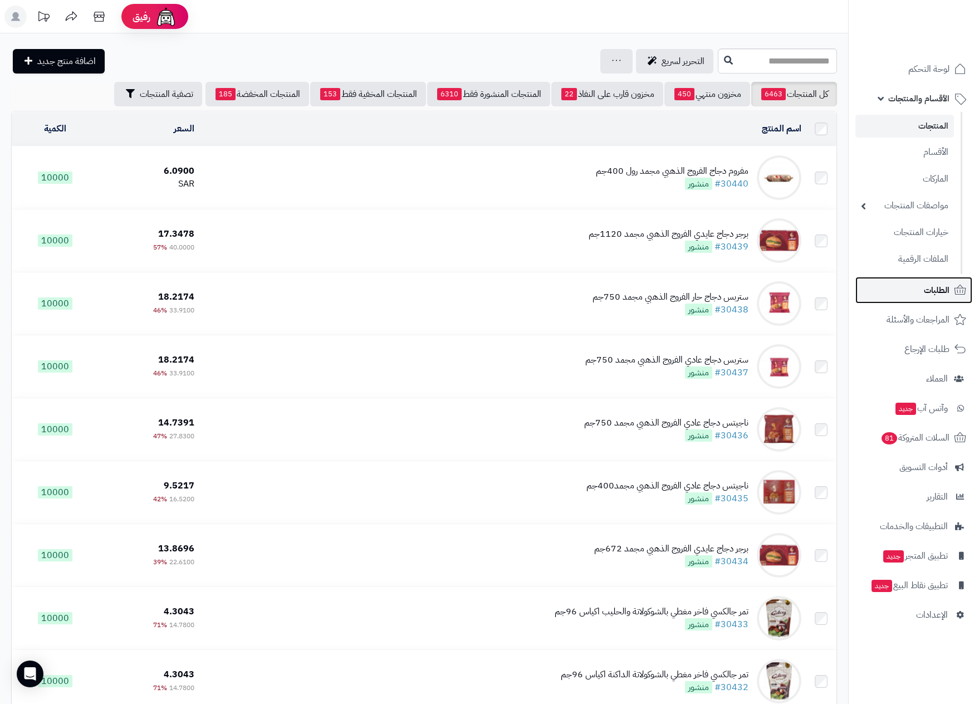
click at [924, 284] on span "الطلبات" at bounding box center [937, 290] width 26 height 16
